Goal: Register for event/course

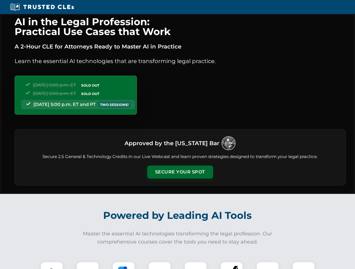
click at [180, 172] on button "Secure Your Spot" at bounding box center [180, 172] width 66 height 13
click at [52, 266] on img at bounding box center [52, 273] width 16 height 16
click at [88, 266] on div at bounding box center [87, 273] width 22 height 22
click at [124, 266] on div at bounding box center [123, 273] width 22 height 22
